Goal: Information Seeking & Learning: Learn about a topic

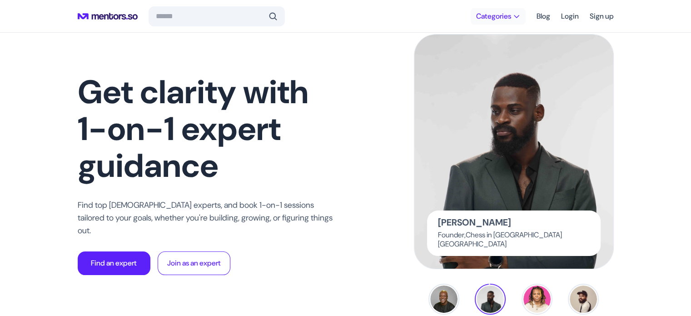
click at [494, 12] on span "Categories" at bounding box center [493, 16] width 35 height 9
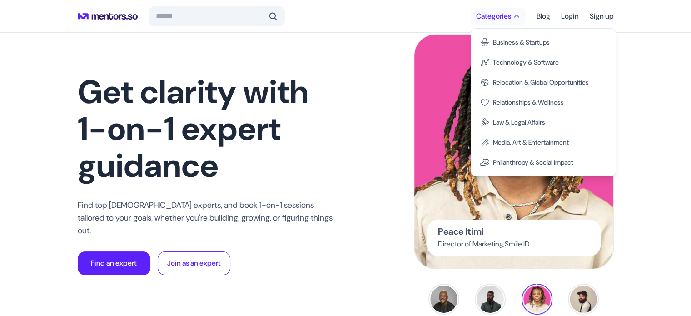
click at [494, 12] on span "Categories" at bounding box center [493, 16] width 35 height 9
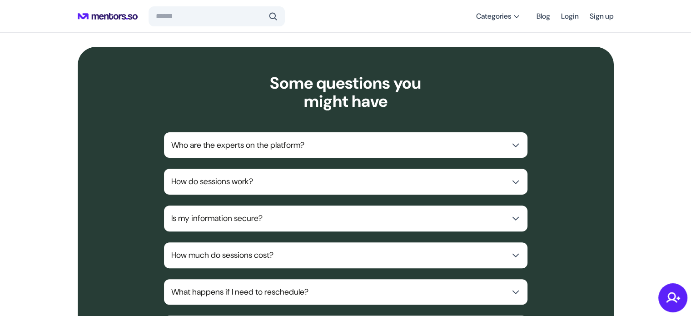
scroll to position [3713, 0]
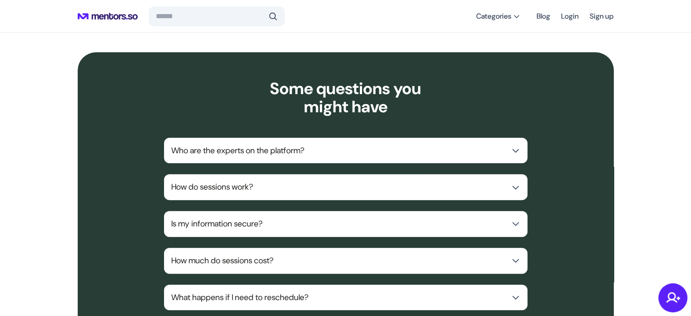
click at [498, 191] on p "How do sessions work?" at bounding box center [338, 186] width 334 height 11
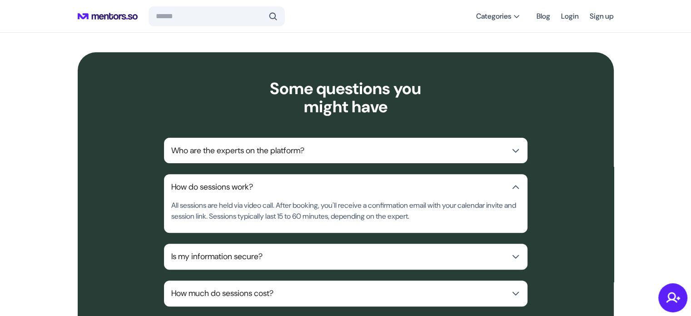
click at [488, 164] on button "Who are the experts on the platform?" at bounding box center [346, 151] width 364 height 26
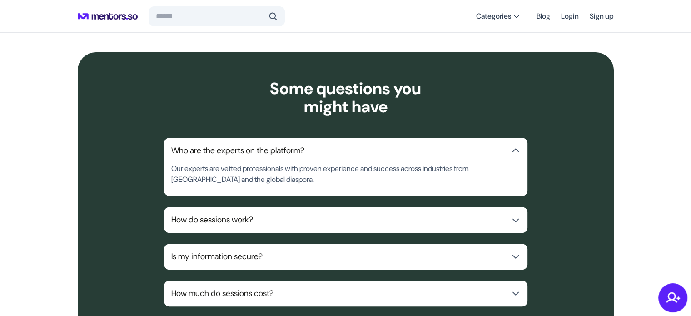
click at [483, 294] on p "How much do sessions cost?" at bounding box center [338, 293] width 334 height 11
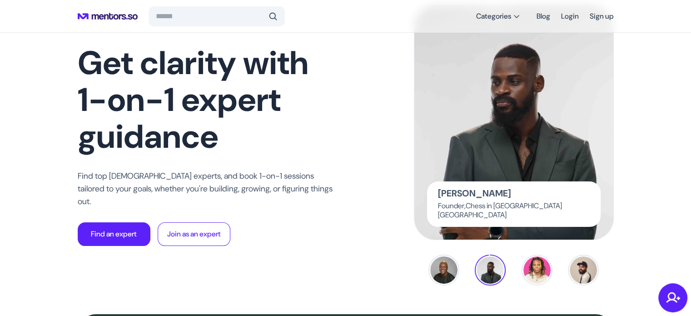
scroll to position [0, 0]
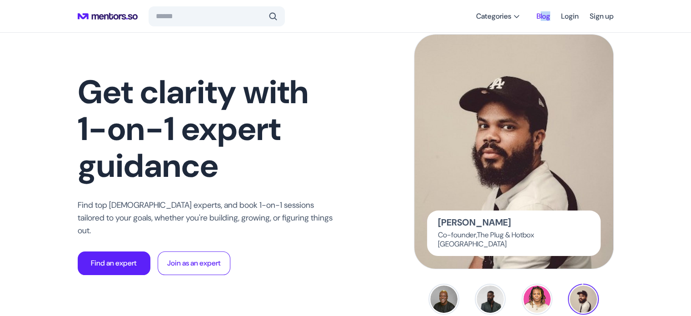
drag, startPoint x: 532, startPoint y: 16, endPoint x: 543, endPoint y: 15, distance: 10.9
click at [543, 15] on div "Categories Blog Login Sign up" at bounding box center [542, 16] width 143 height 16
click at [543, 15] on link "Blog" at bounding box center [544, 16] width 14 height 16
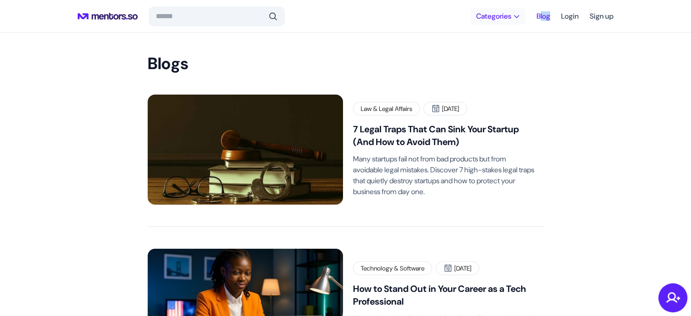
click at [495, 16] on span "Categories" at bounding box center [493, 16] width 35 height 9
